Goal: Task Accomplishment & Management: Use online tool/utility

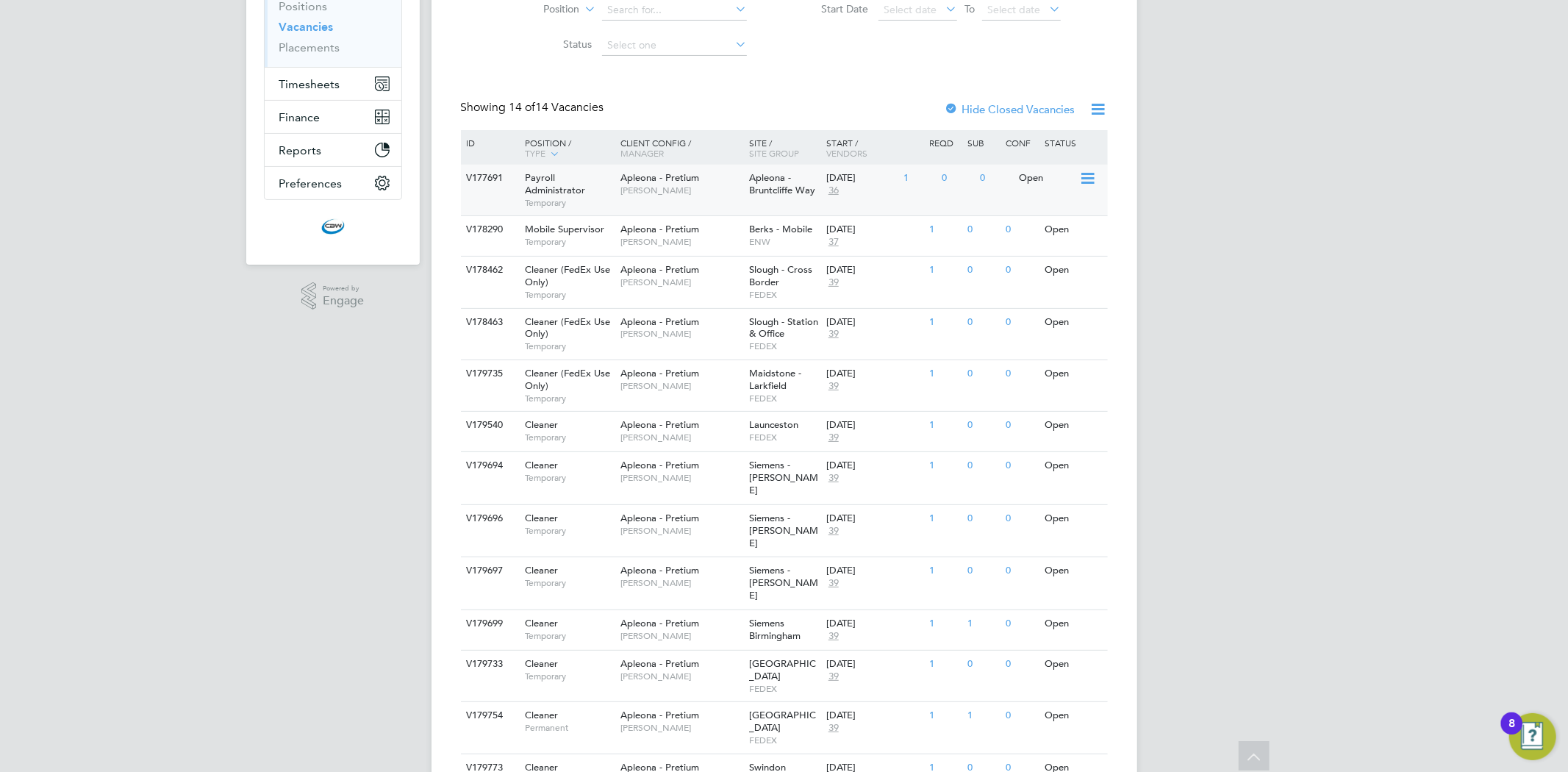
scroll to position [289, 0]
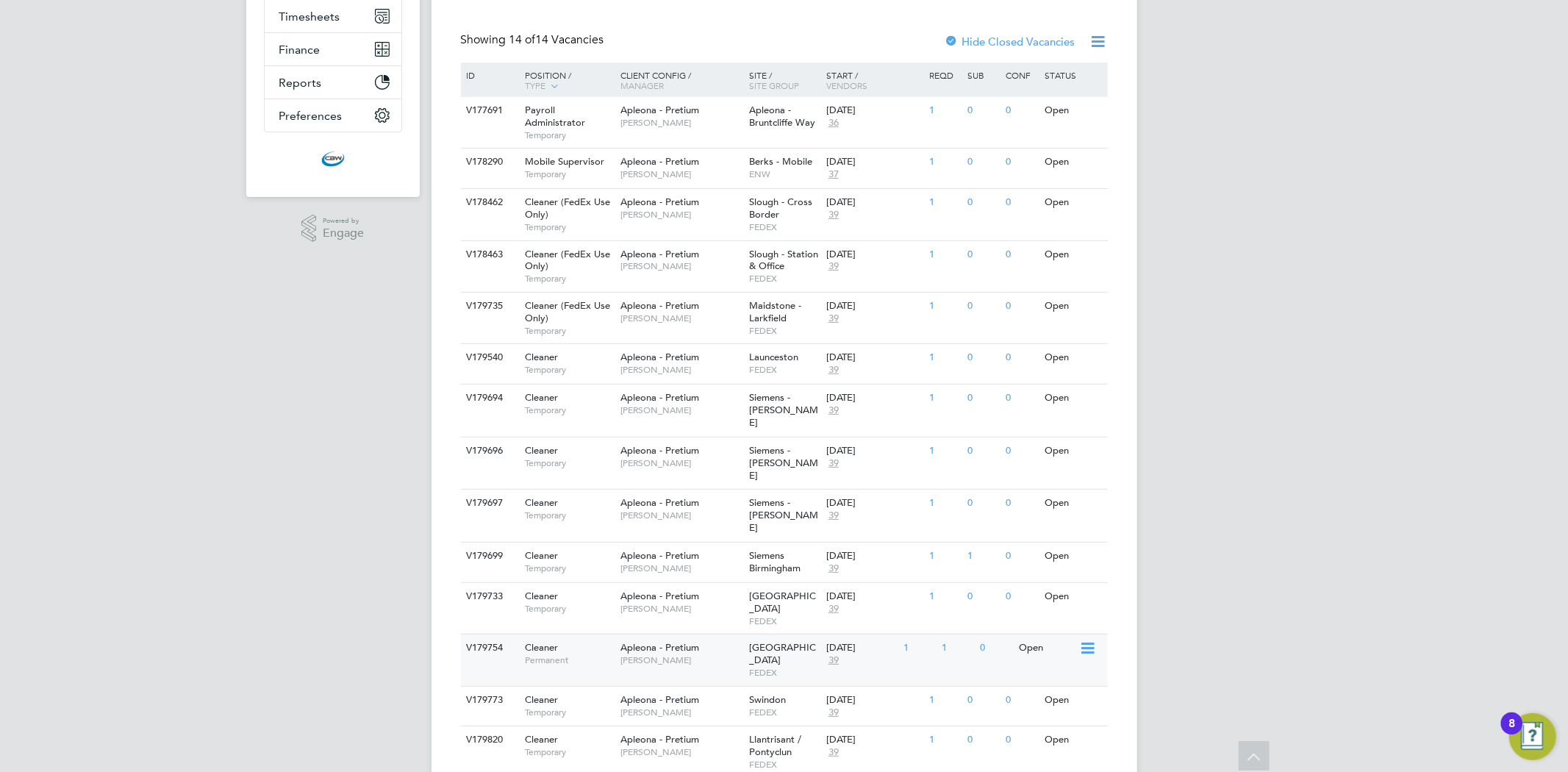
click at [677, 634] on div "Apleona - Pretium Julie Tante" at bounding box center [681, 653] width 129 height 38
click at [812, 615] on span "FEDEX" at bounding box center [784, 621] width 70 height 12
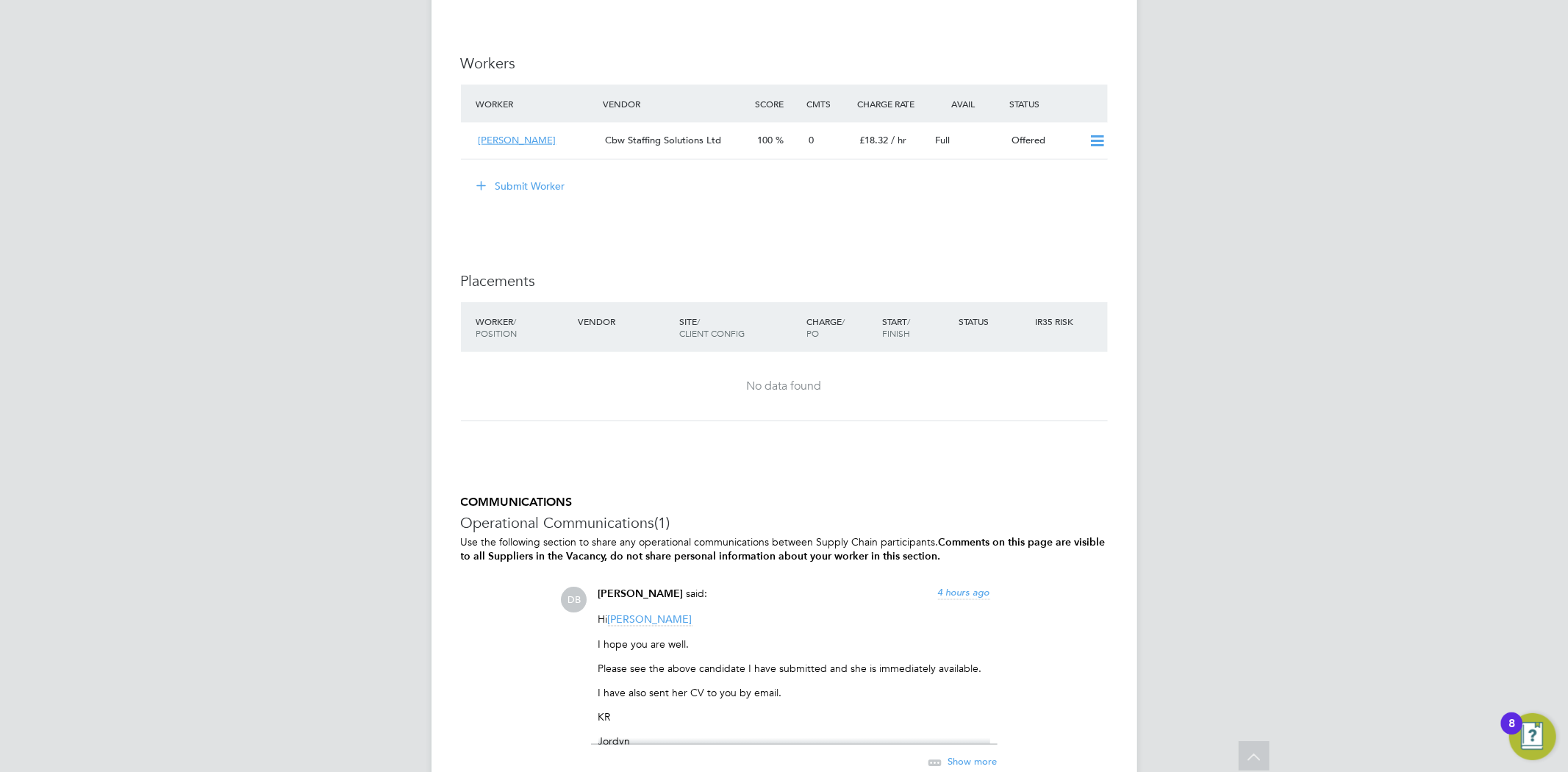
scroll to position [1470, 0]
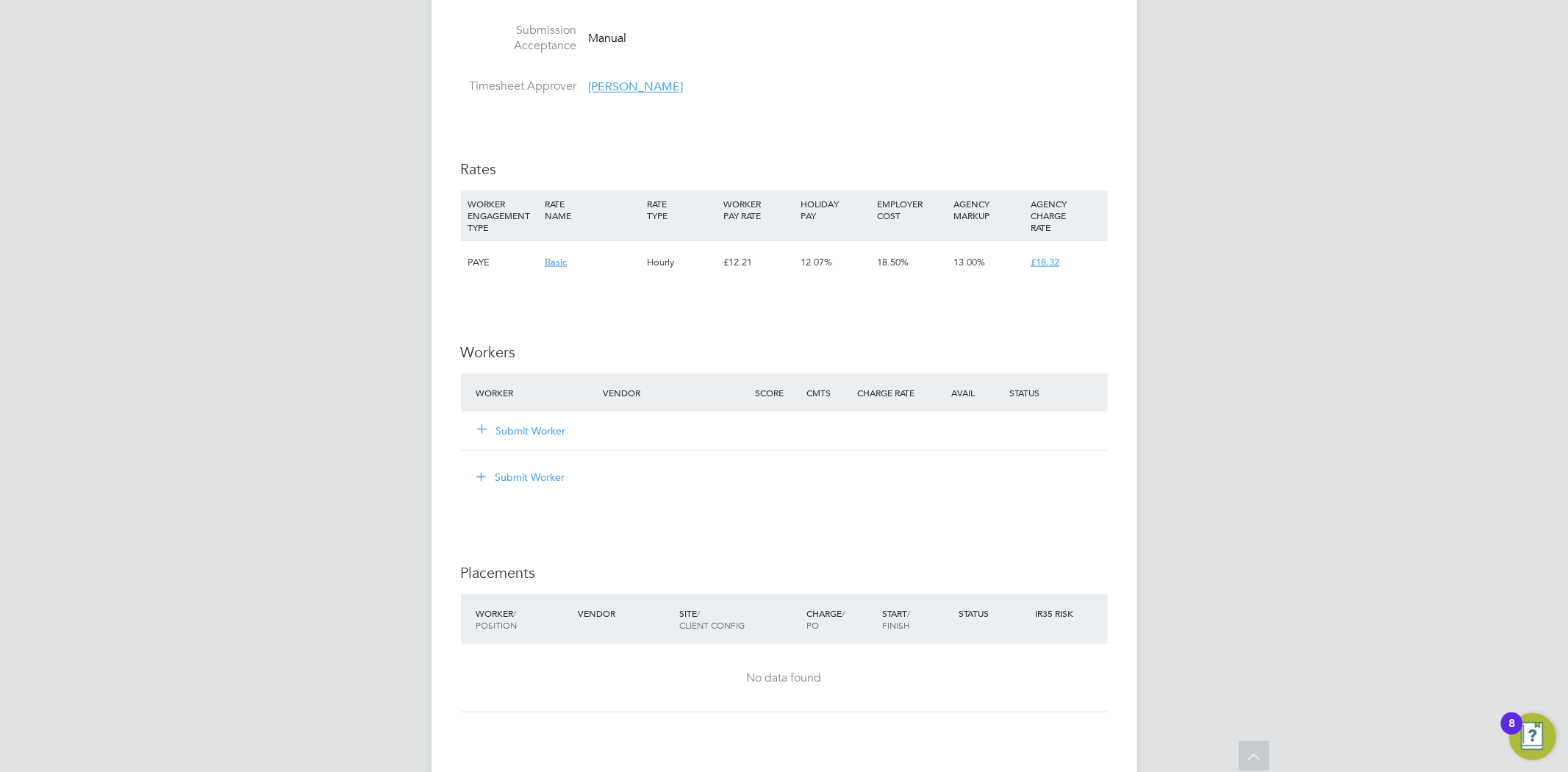
scroll to position [1130, 0]
click at [537, 439] on button "Submit Worker" at bounding box center [523, 433] width 89 height 14
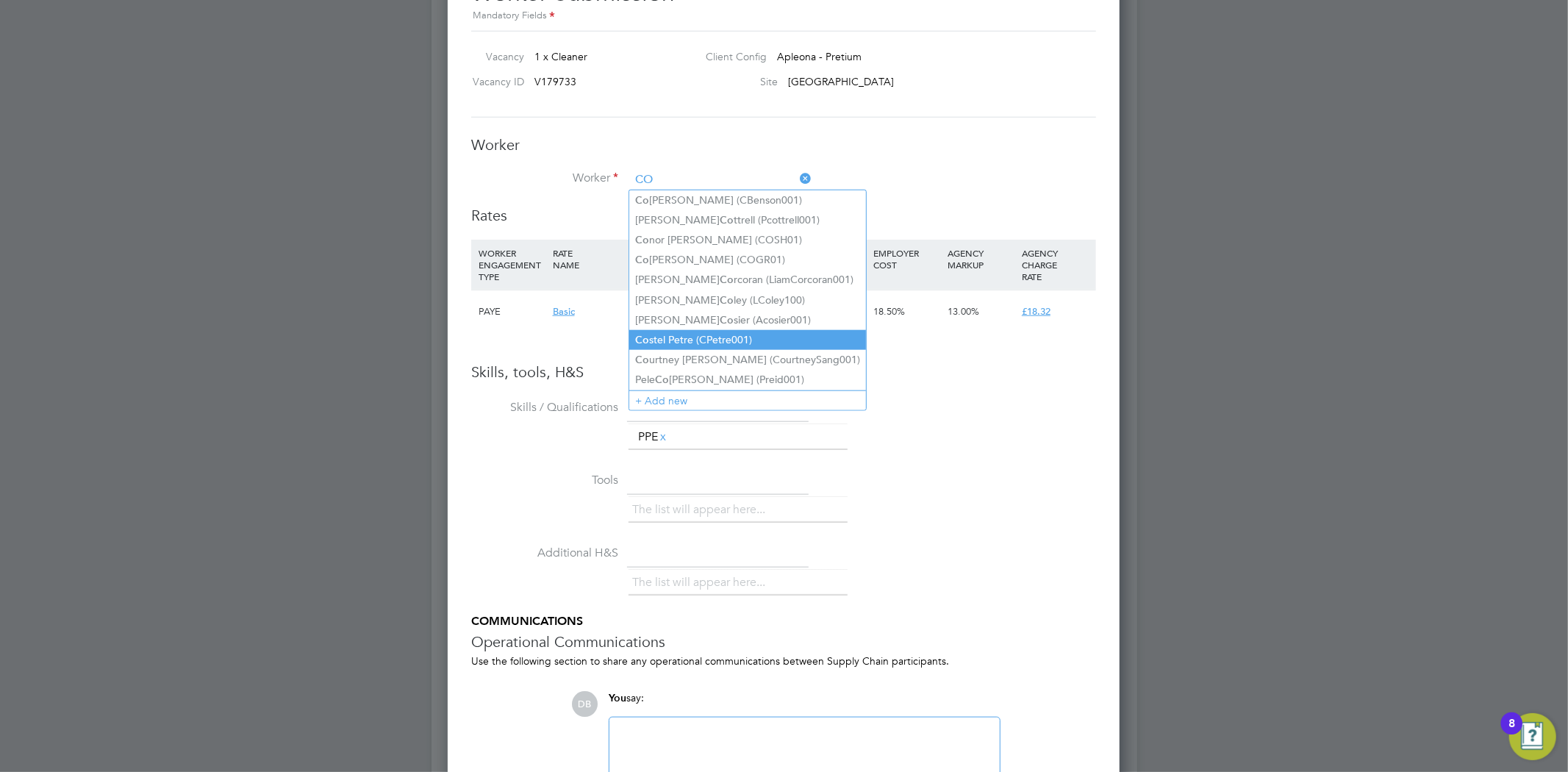
scroll to position [1213, 0]
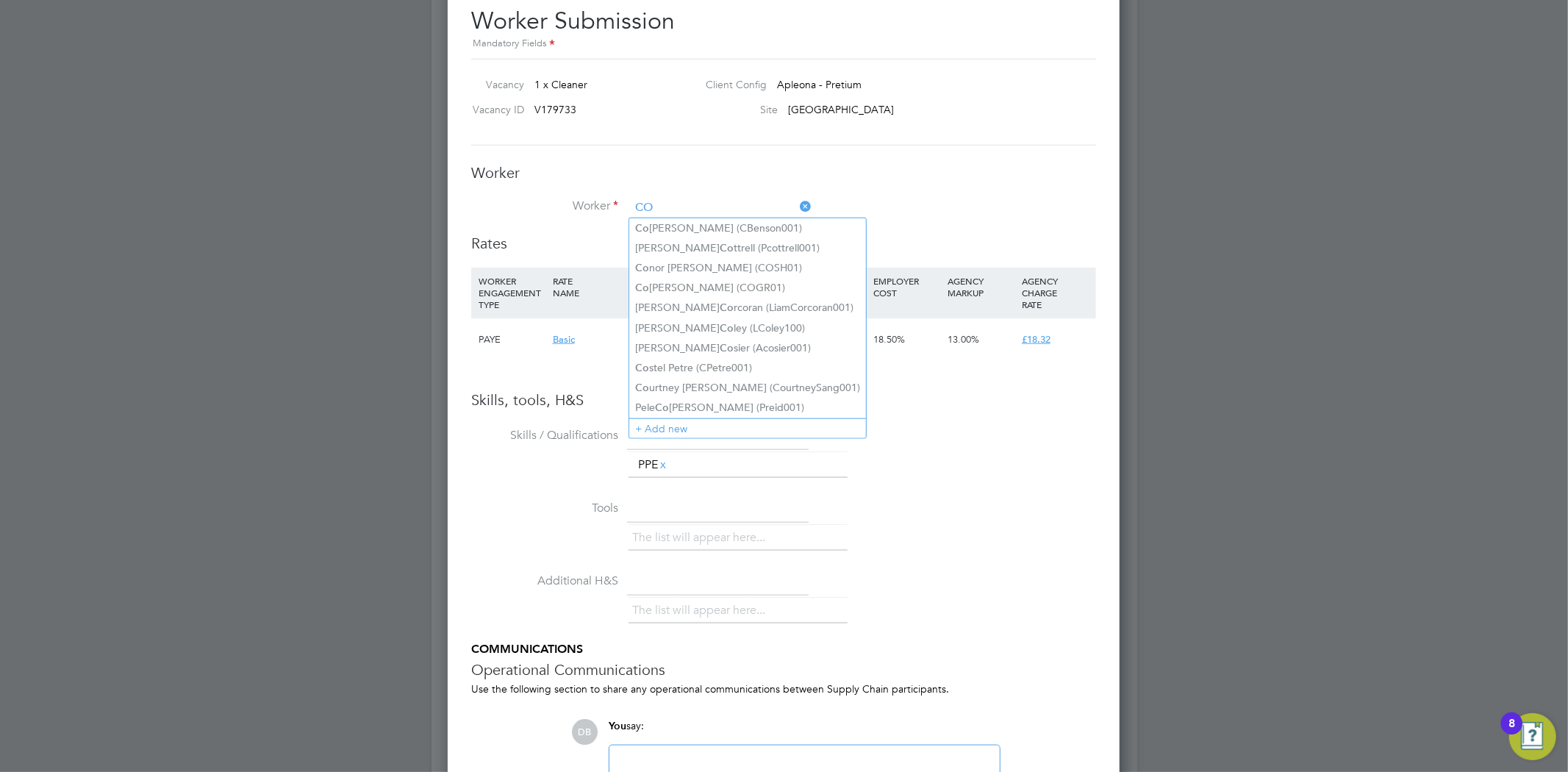
type input "CO"
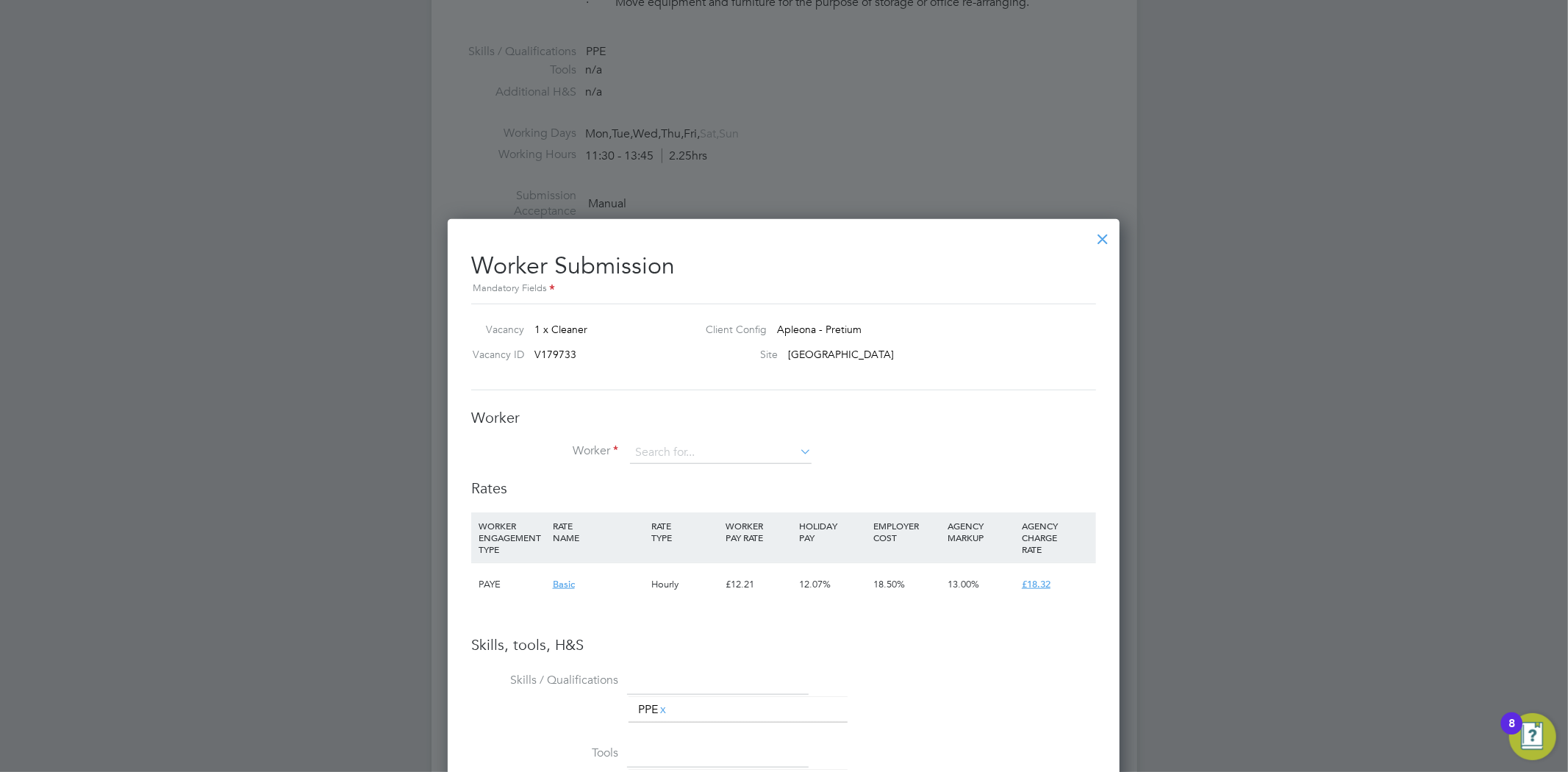
scroll to position [968, 0]
click at [687, 466] on li "Clare O'Neill (CO9305)" at bounding box center [720, 473] width 183 height 20
type input "Clare O'Neill (CO9305)"
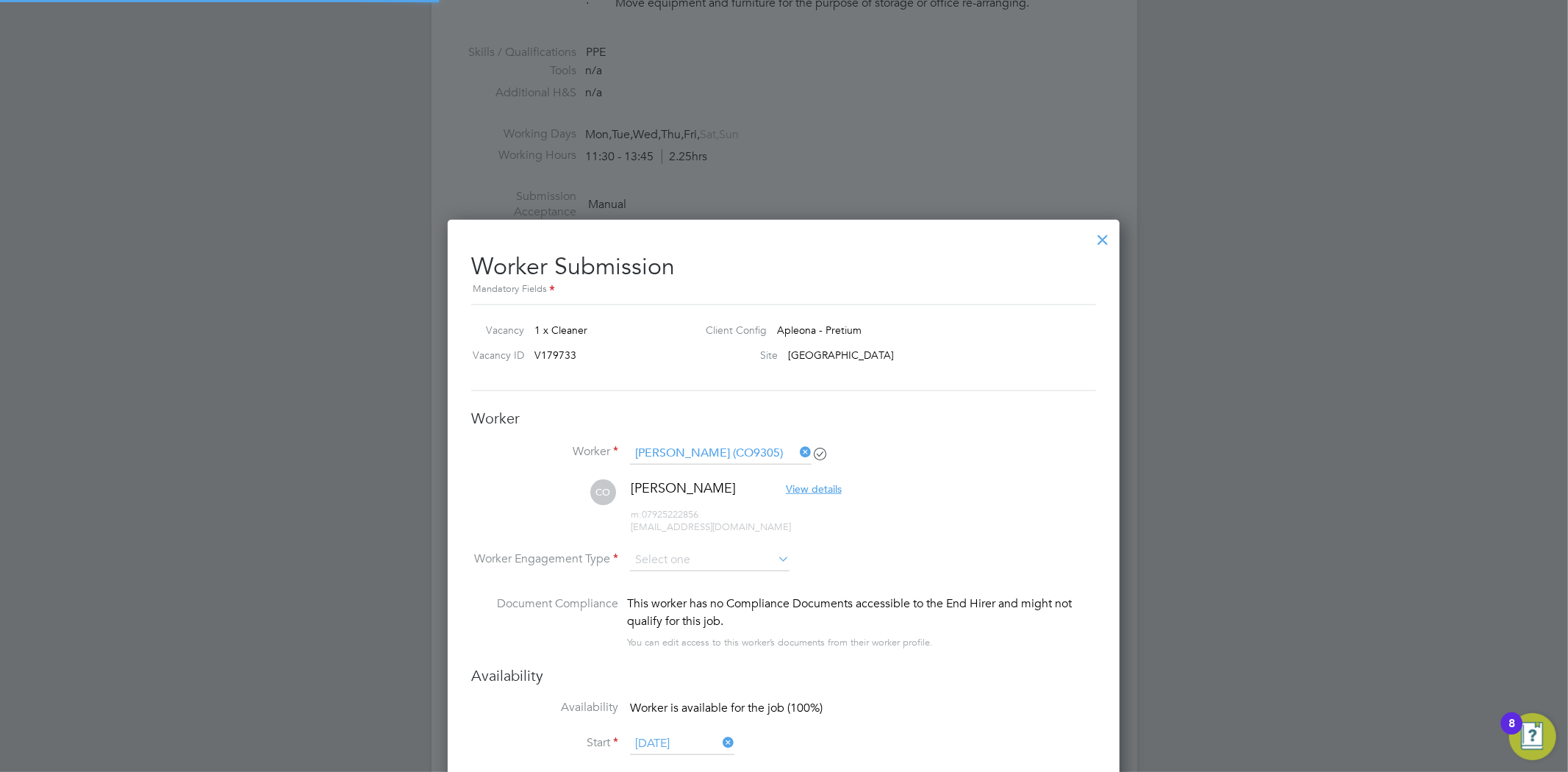
scroll to position [1254, 672]
click at [684, 550] on input at bounding box center [709, 560] width 159 height 22
click at [685, 591] on li "PAYE" at bounding box center [709, 599] width 161 height 19
type input "PAYE"
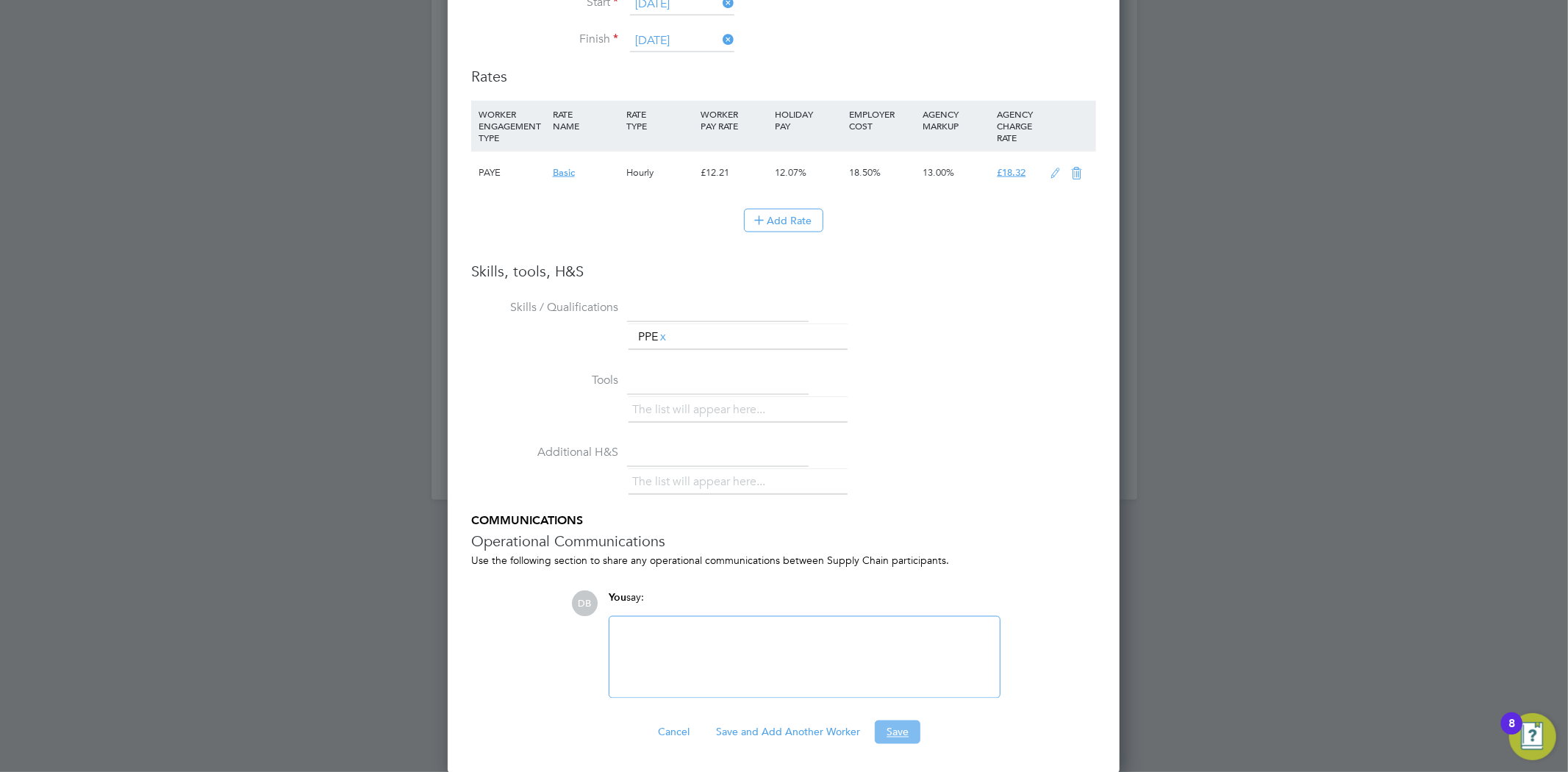
click at [891, 730] on button "Save" at bounding box center [898, 732] width 46 height 24
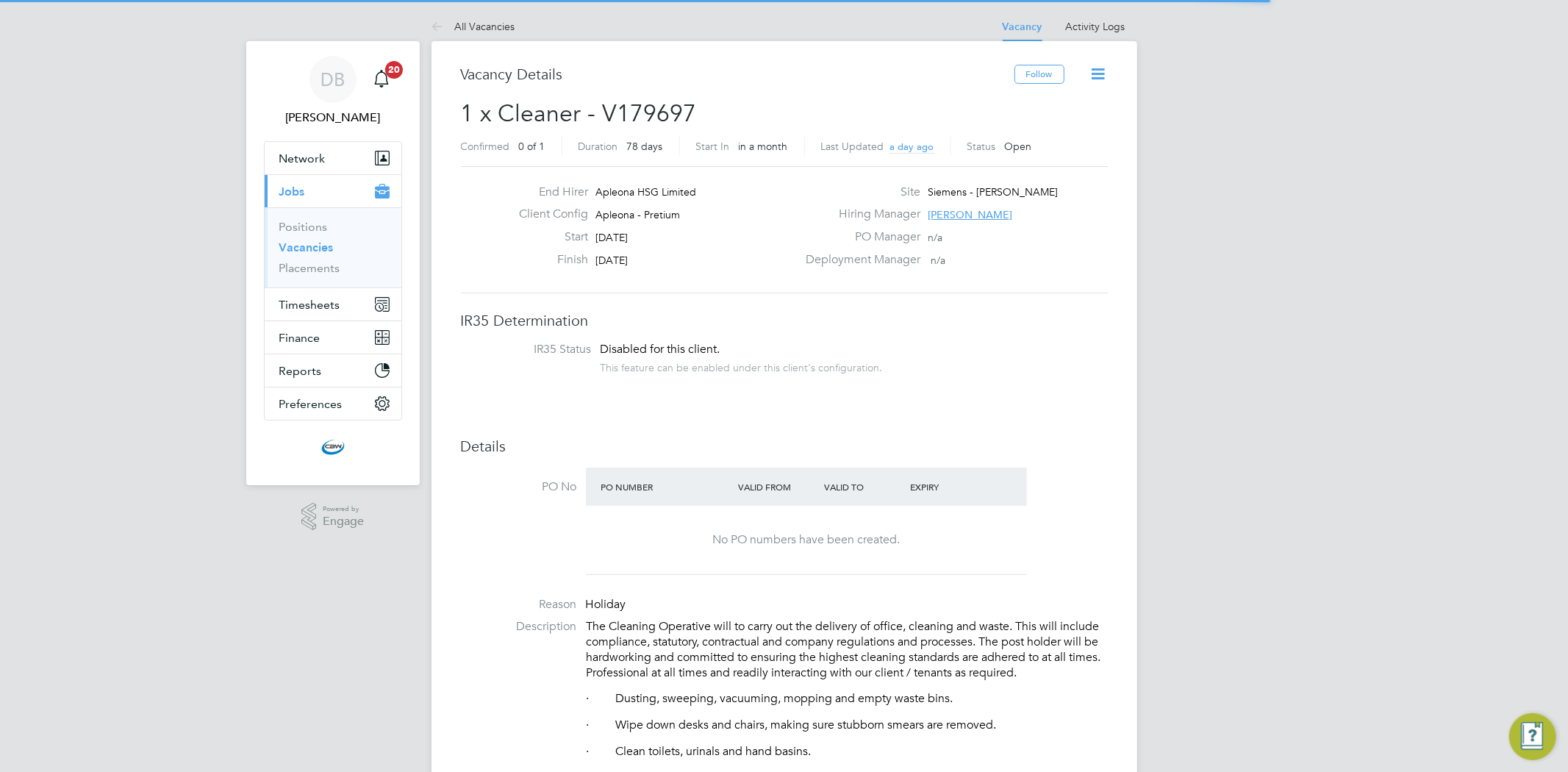
scroll to position [43, 103]
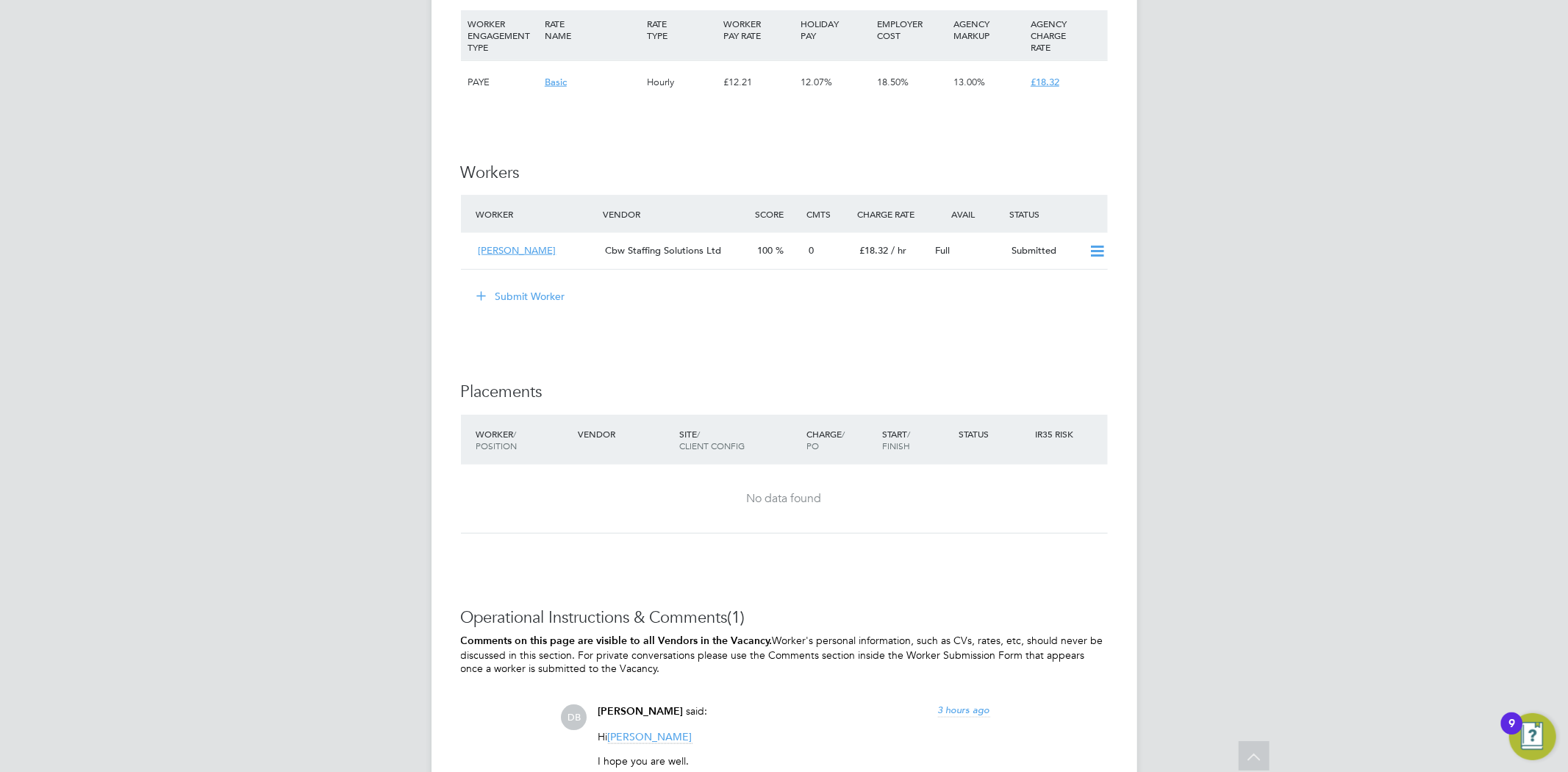
scroll to position [1324, 0]
